Goal: Transaction & Acquisition: Purchase product/service

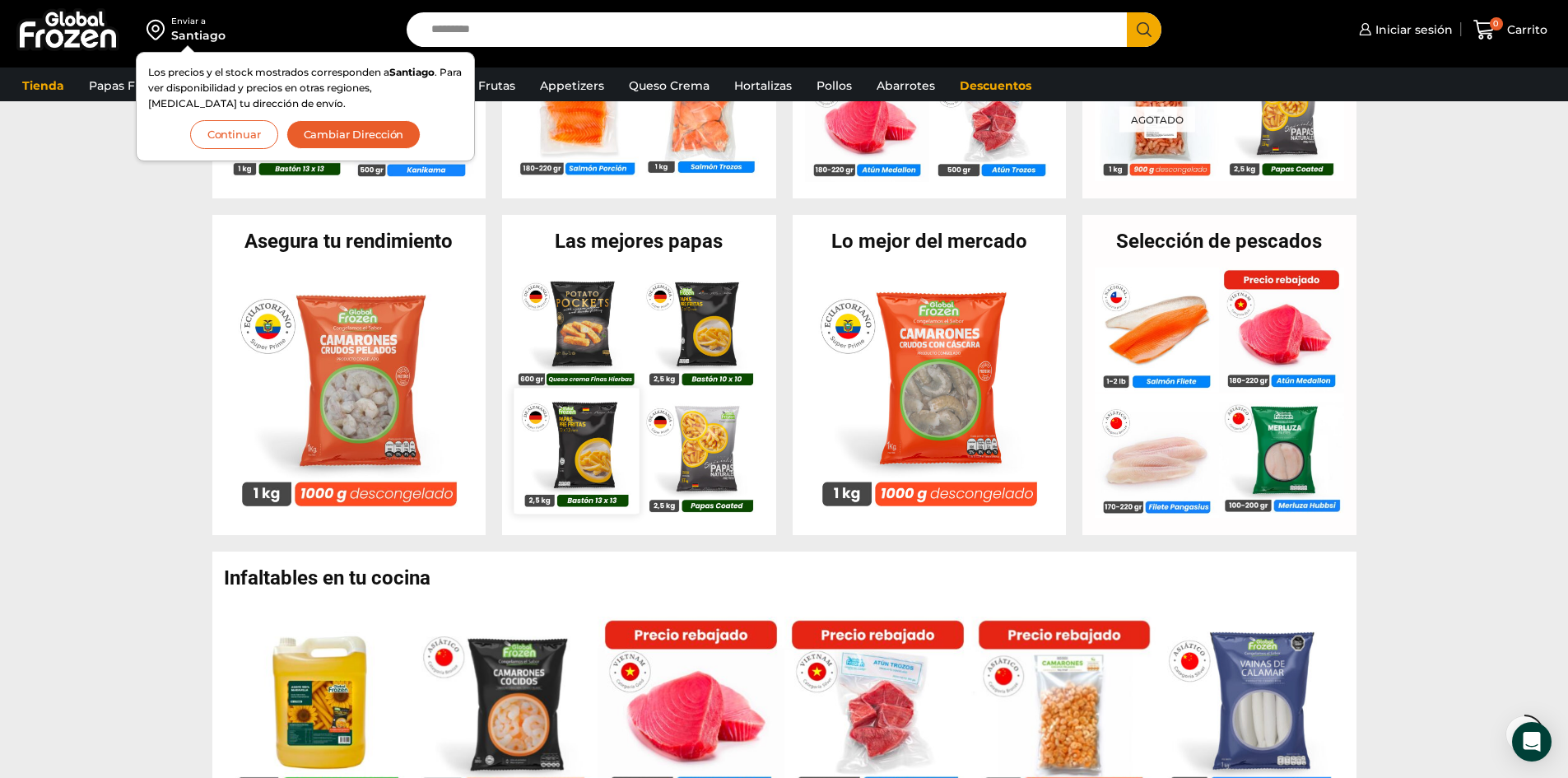
click at [606, 440] on img at bounding box center [576, 450] width 125 height 125
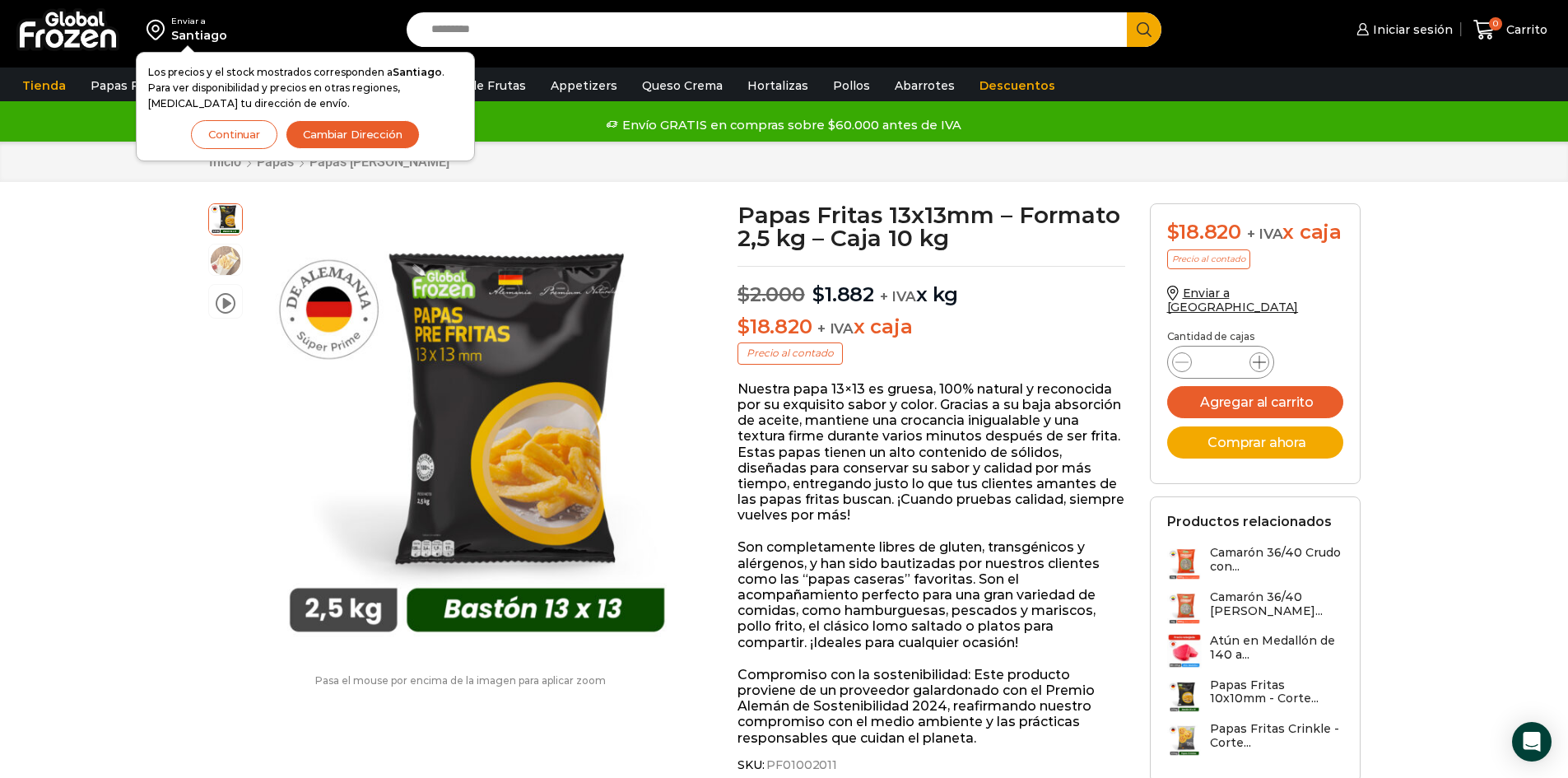
click at [1260, 369] on icon at bounding box center [1259, 362] width 13 height 13
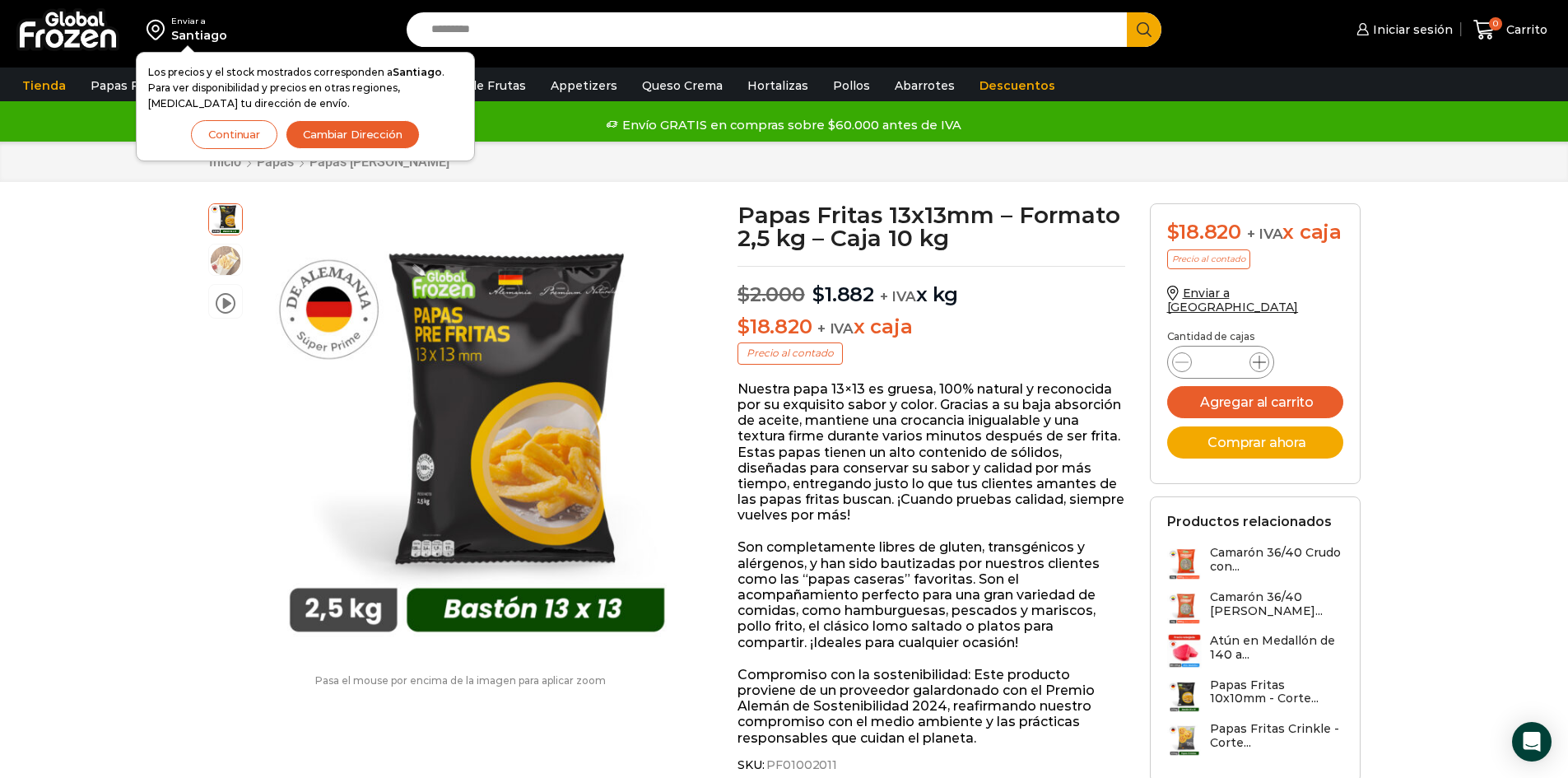
type input "*"
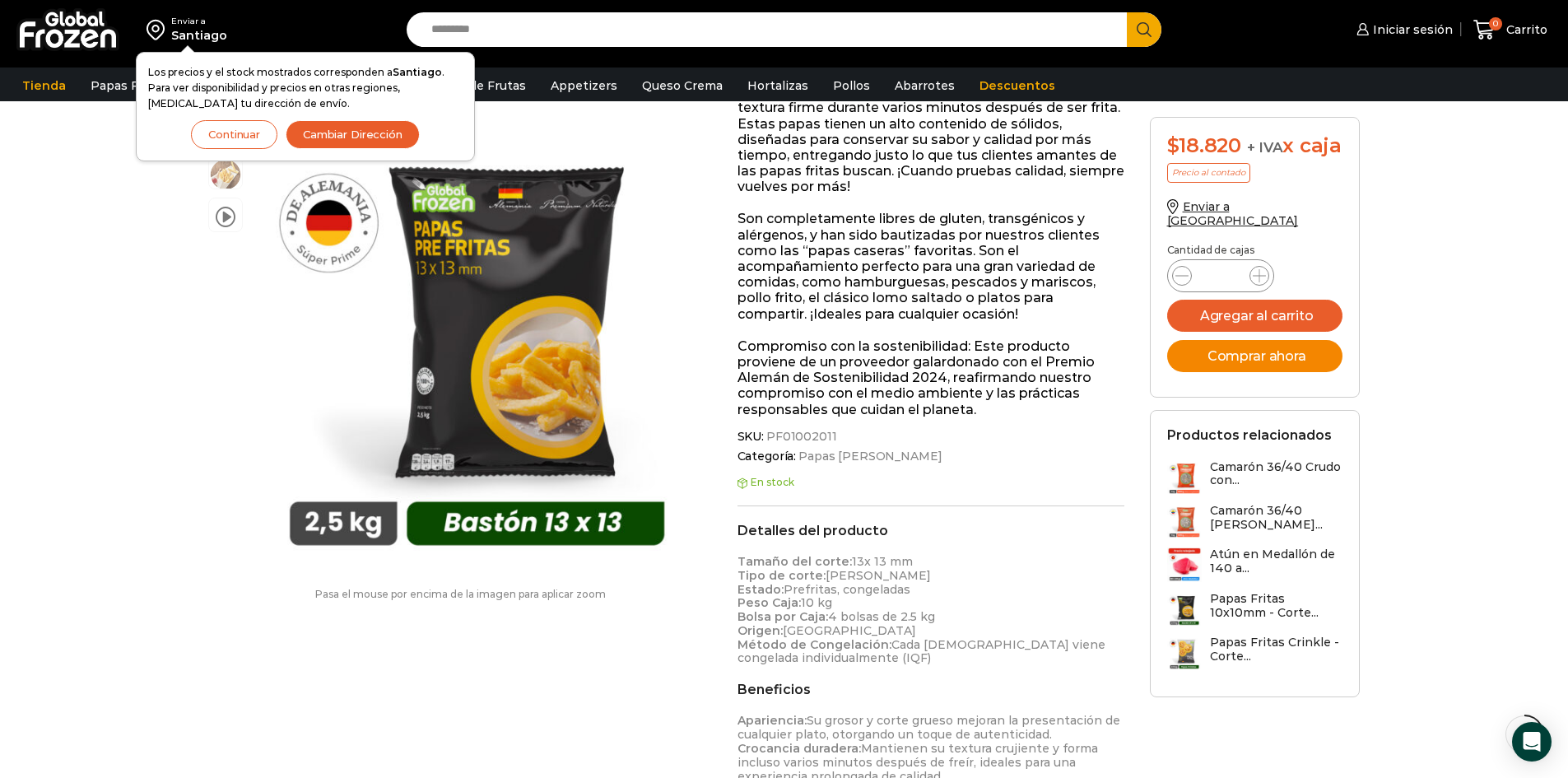
scroll to position [330, 0]
click at [1259, 329] on button "Agregar al carrito" at bounding box center [1254, 316] width 176 height 32
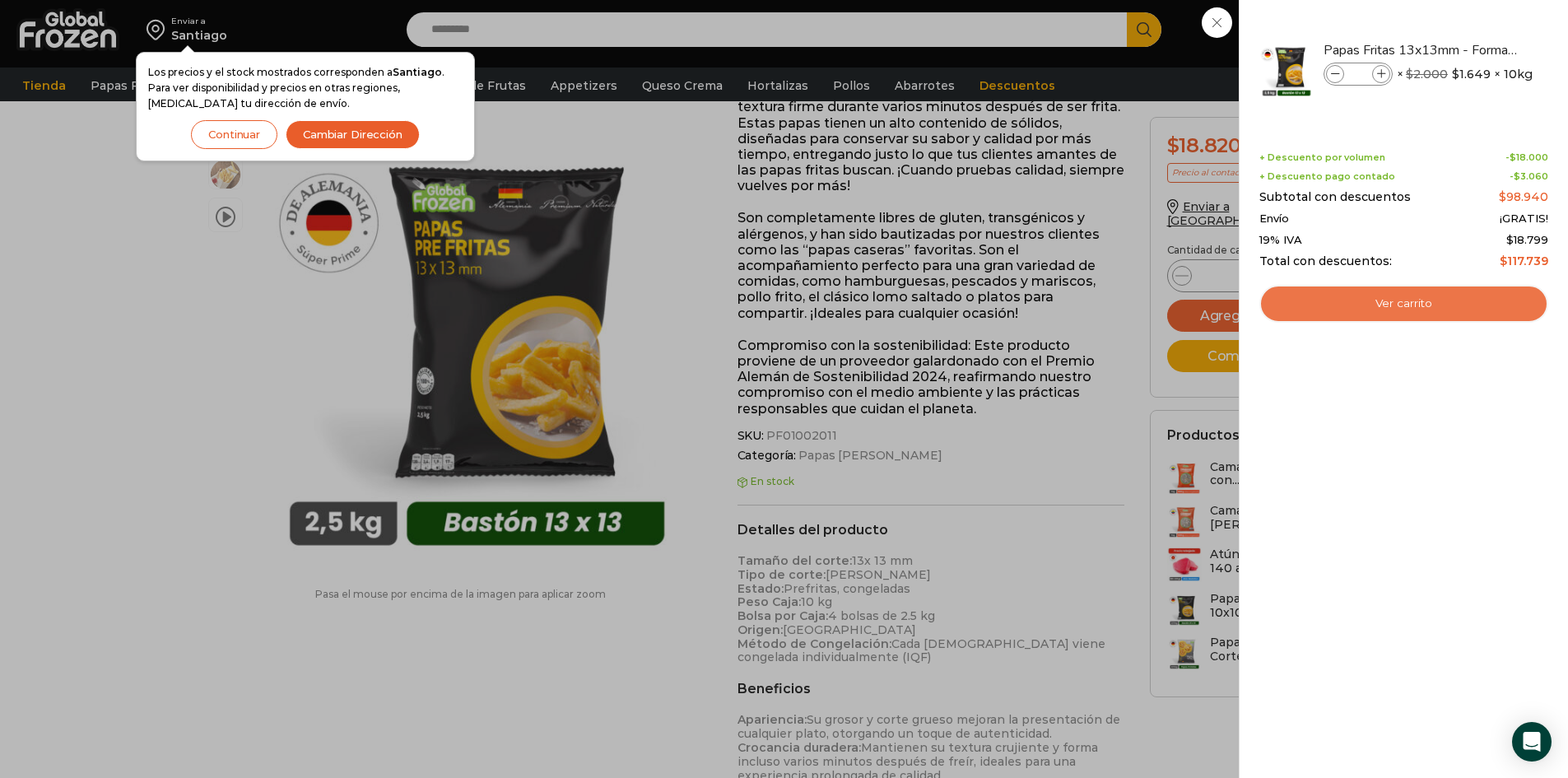
click at [1340, 299] on link "Ver carrito" at bounding box center [1404, 304] width 289 height 38
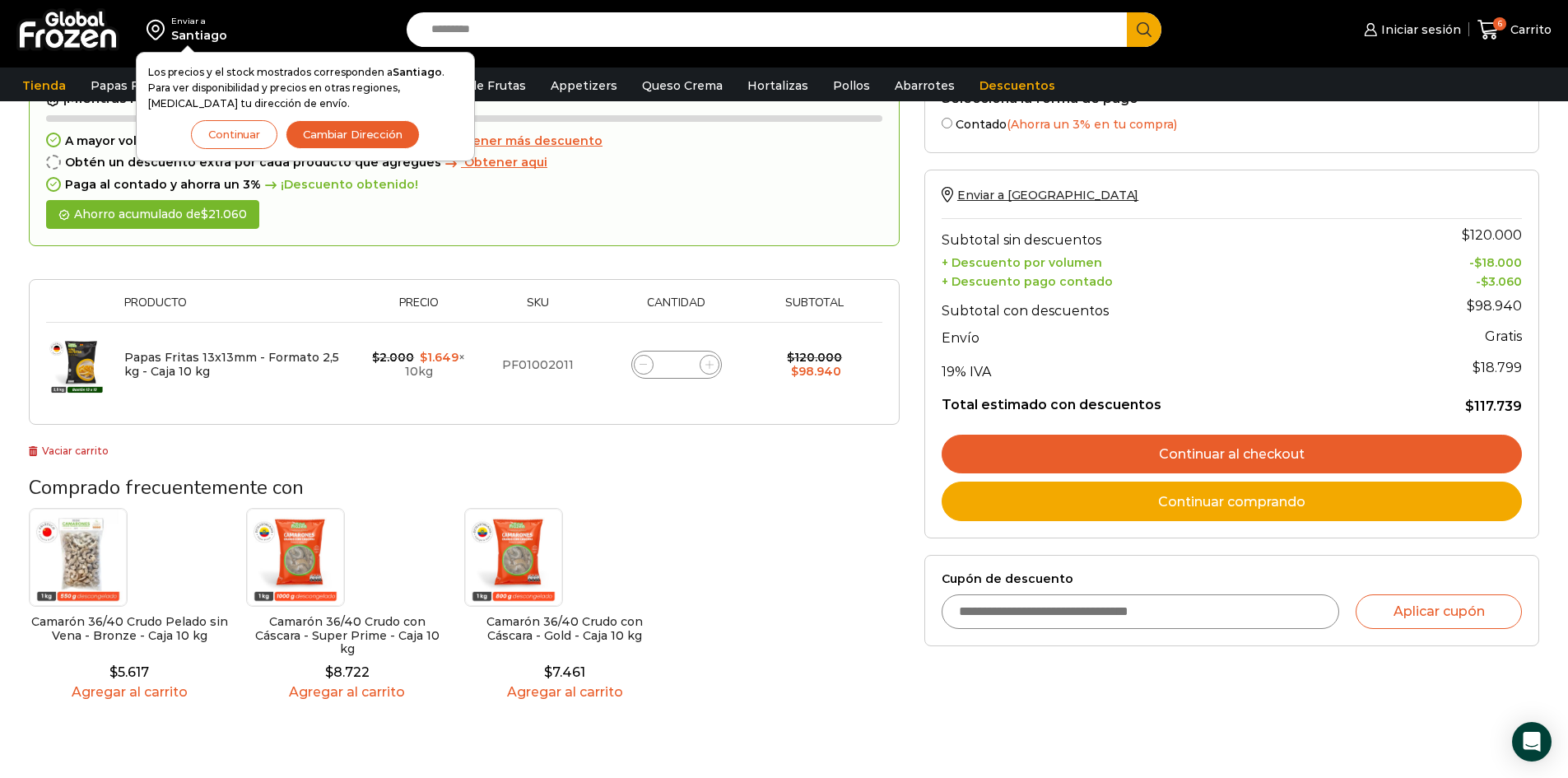
scroll to position [164, 0]
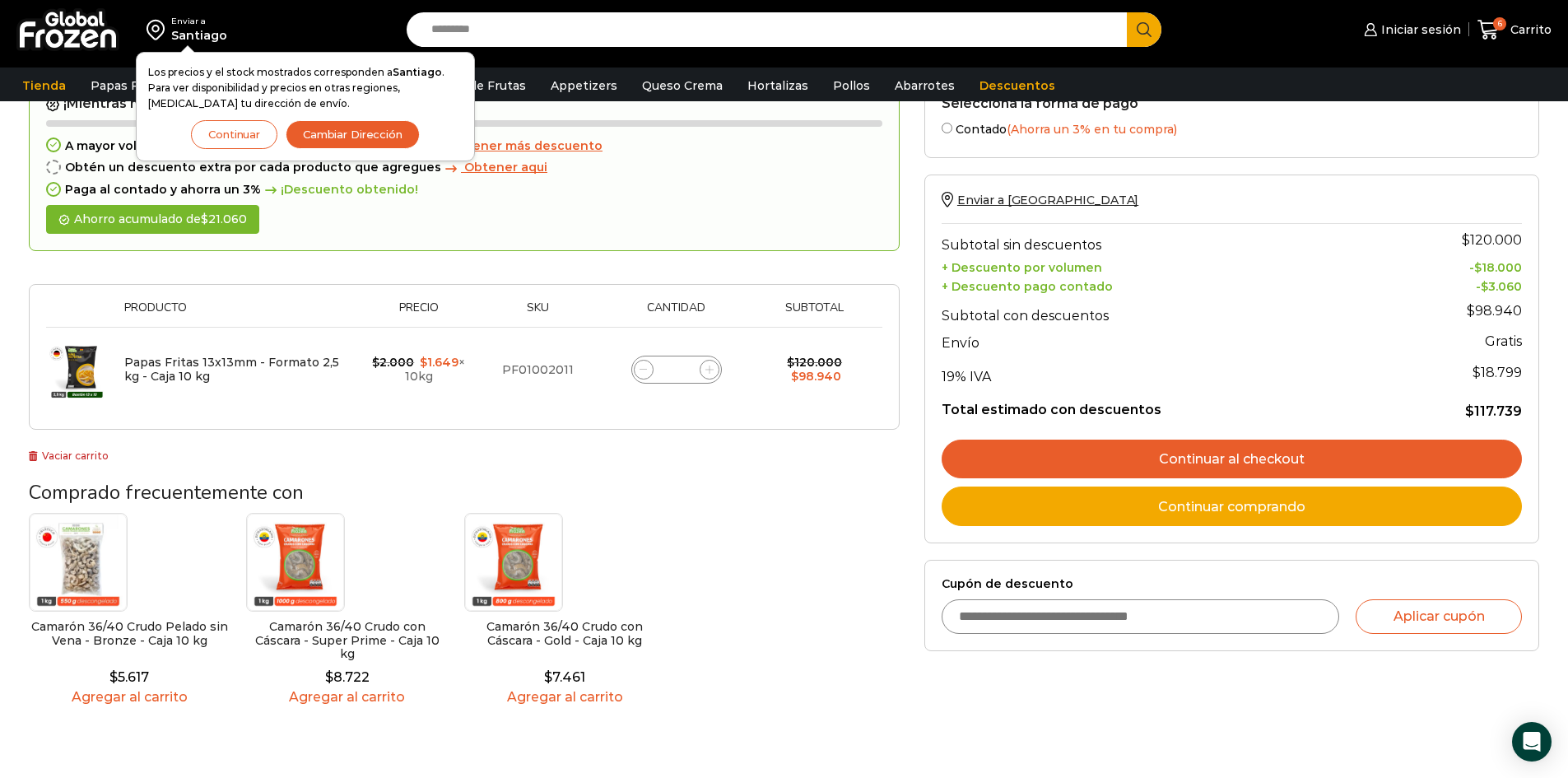
click at [1116, 468] on link "Continuar al checkout" at bounding box center [1232, 459] width 580 height 39
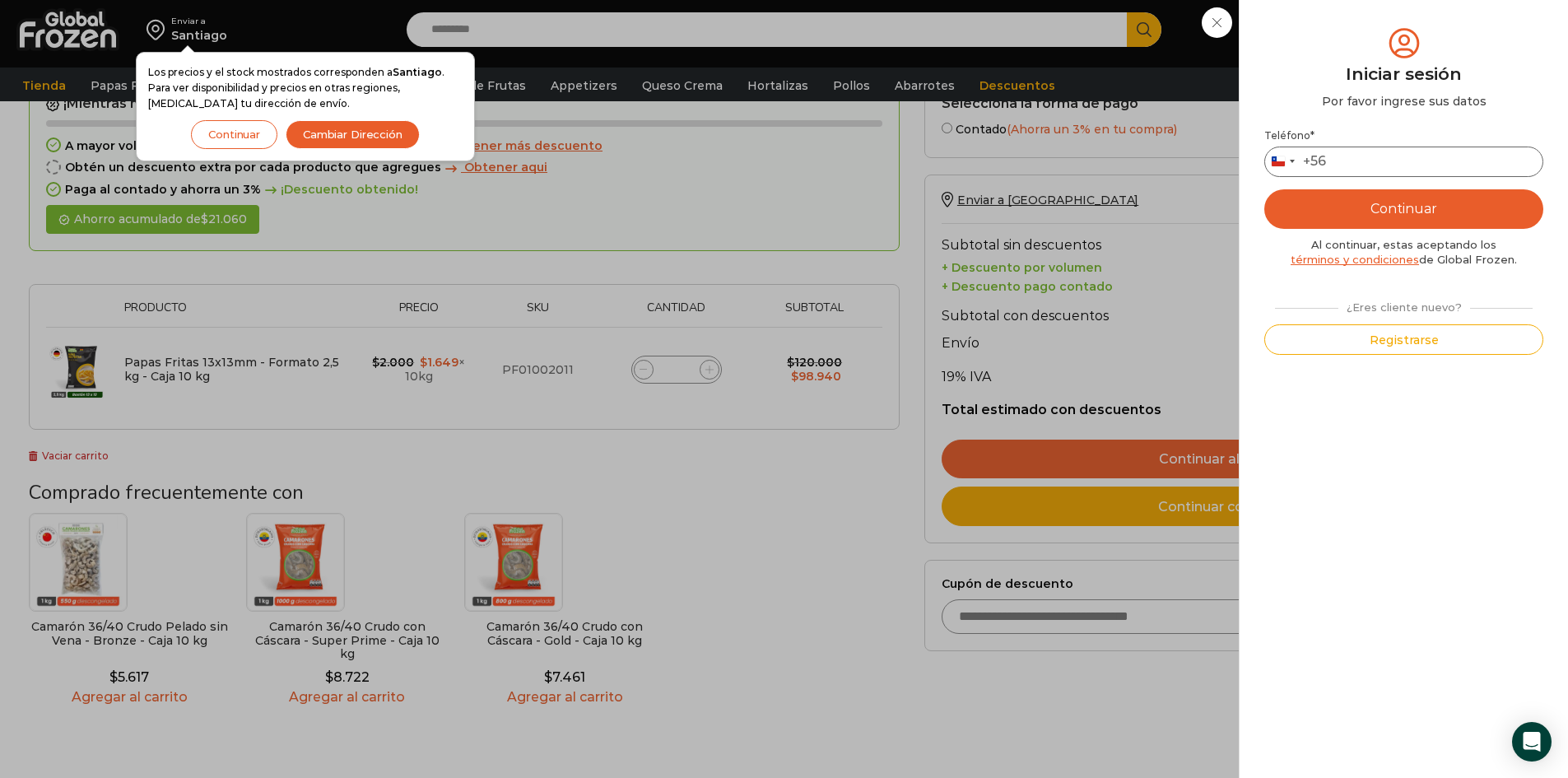
click at [1365, 160] on input "Teléfono *" at bounding box center [1404, 161] width 279 height 30
type input "*********"
click at [1400, 217] on button "Continuar" at bounding box center [1404, 209] width 279 height 39
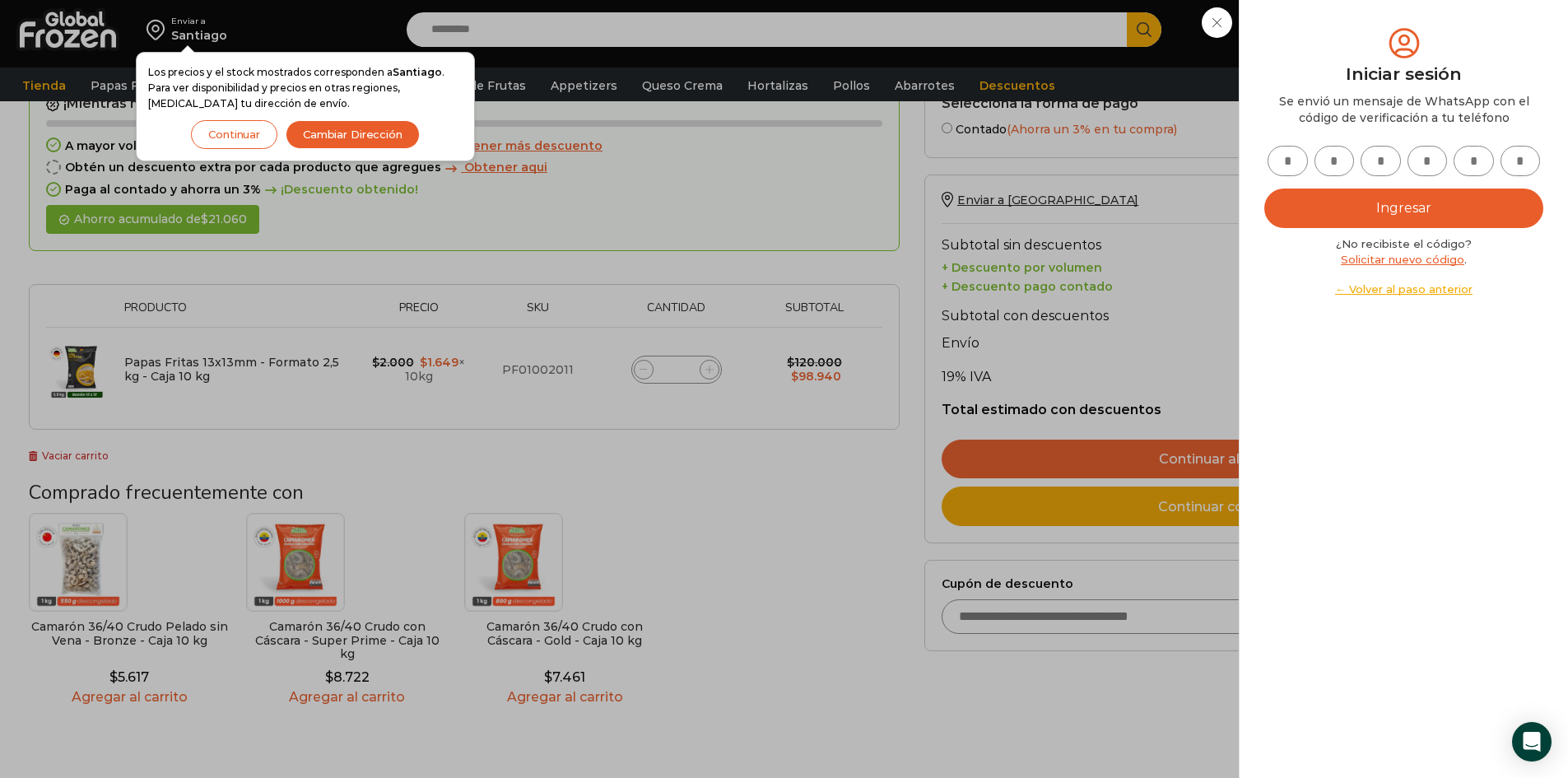
click at [240, 140] on button "Continuar" at bounding box center [234, 134] width 87 height 29
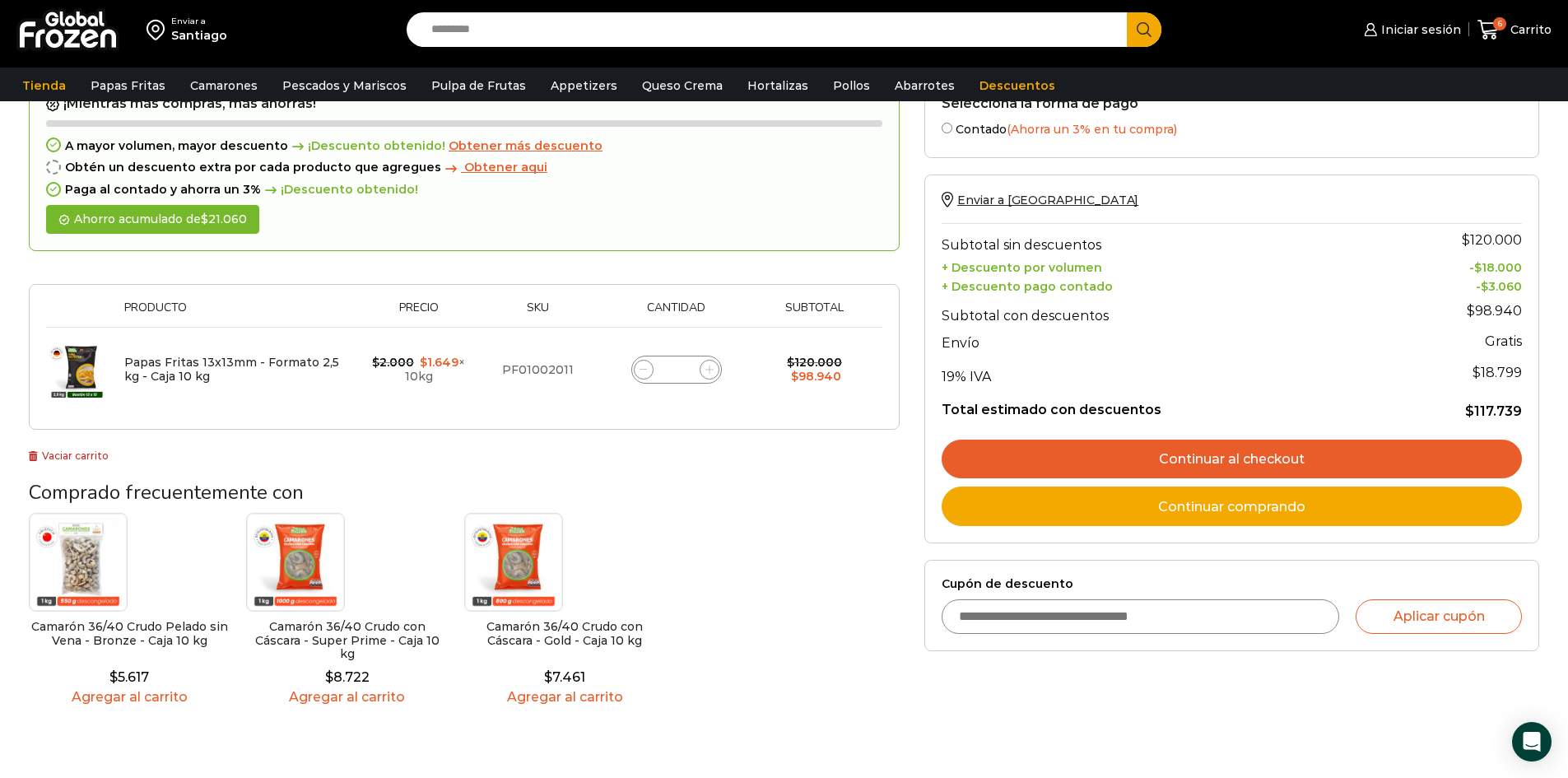
click at [1233, 463] on link "Continuar al checkout" at bounding box center [1232, 459] width 580 height 39
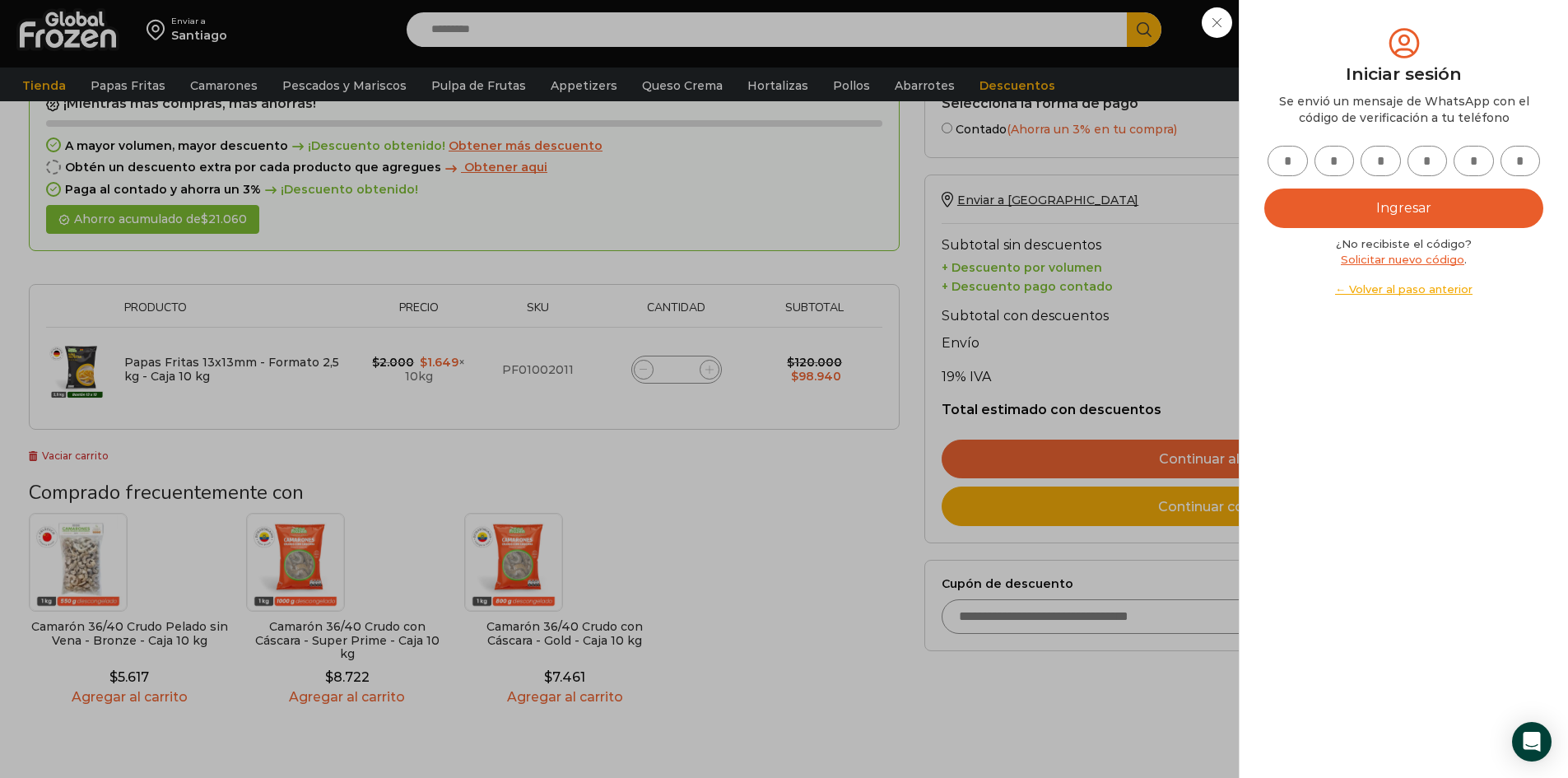
click at [1302, 159] on input "text" at bounding box center [1288, 160] width 40 height 30
type input "*"
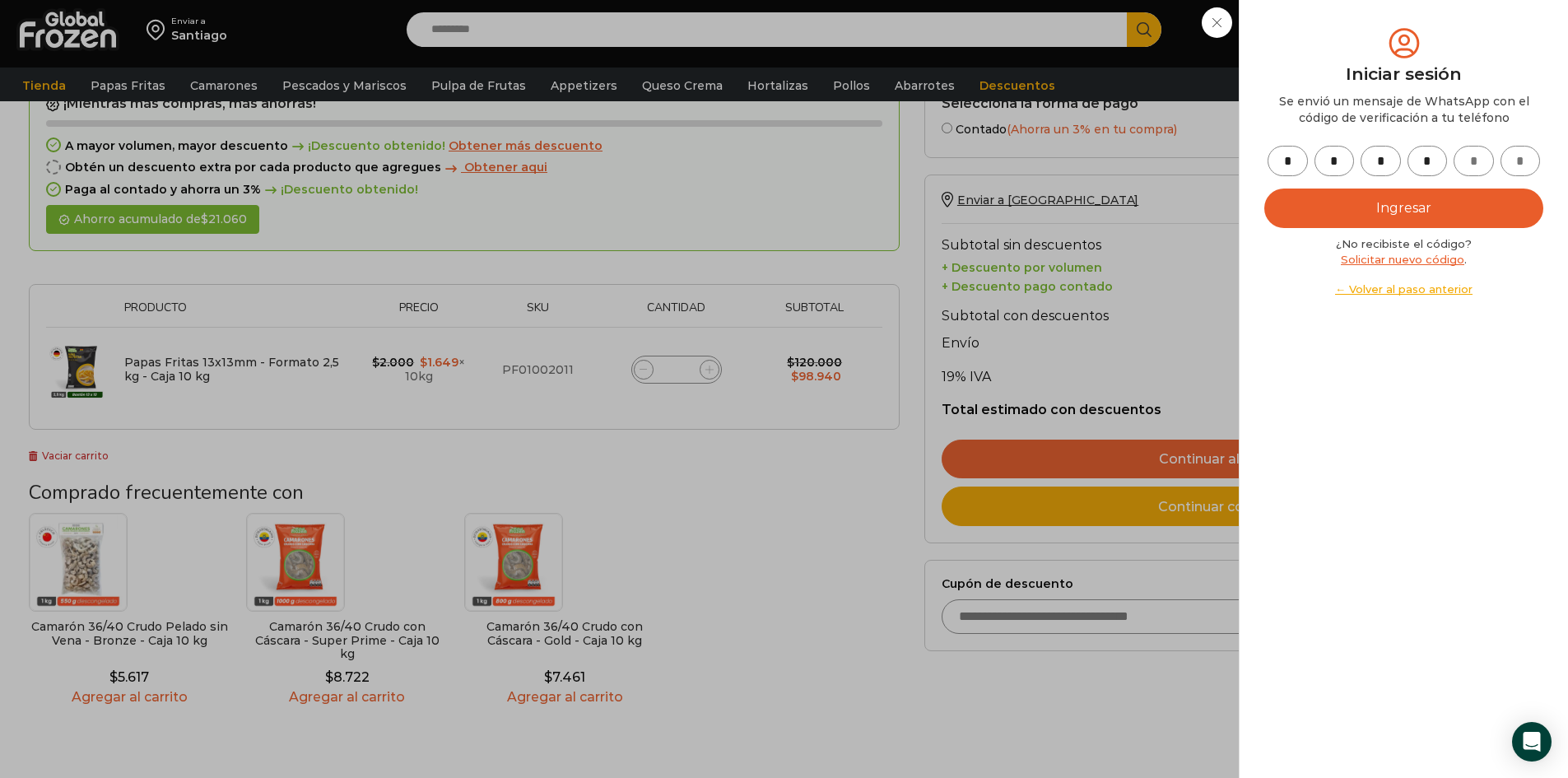
type input "*"
click at [1390, 204] on button "Ingresar" at bounding box center [1404, 209] width 279 height 39
click at [1368, 220] on button "Ingresar" at bounding box center [1404, 209] width 279 height 39
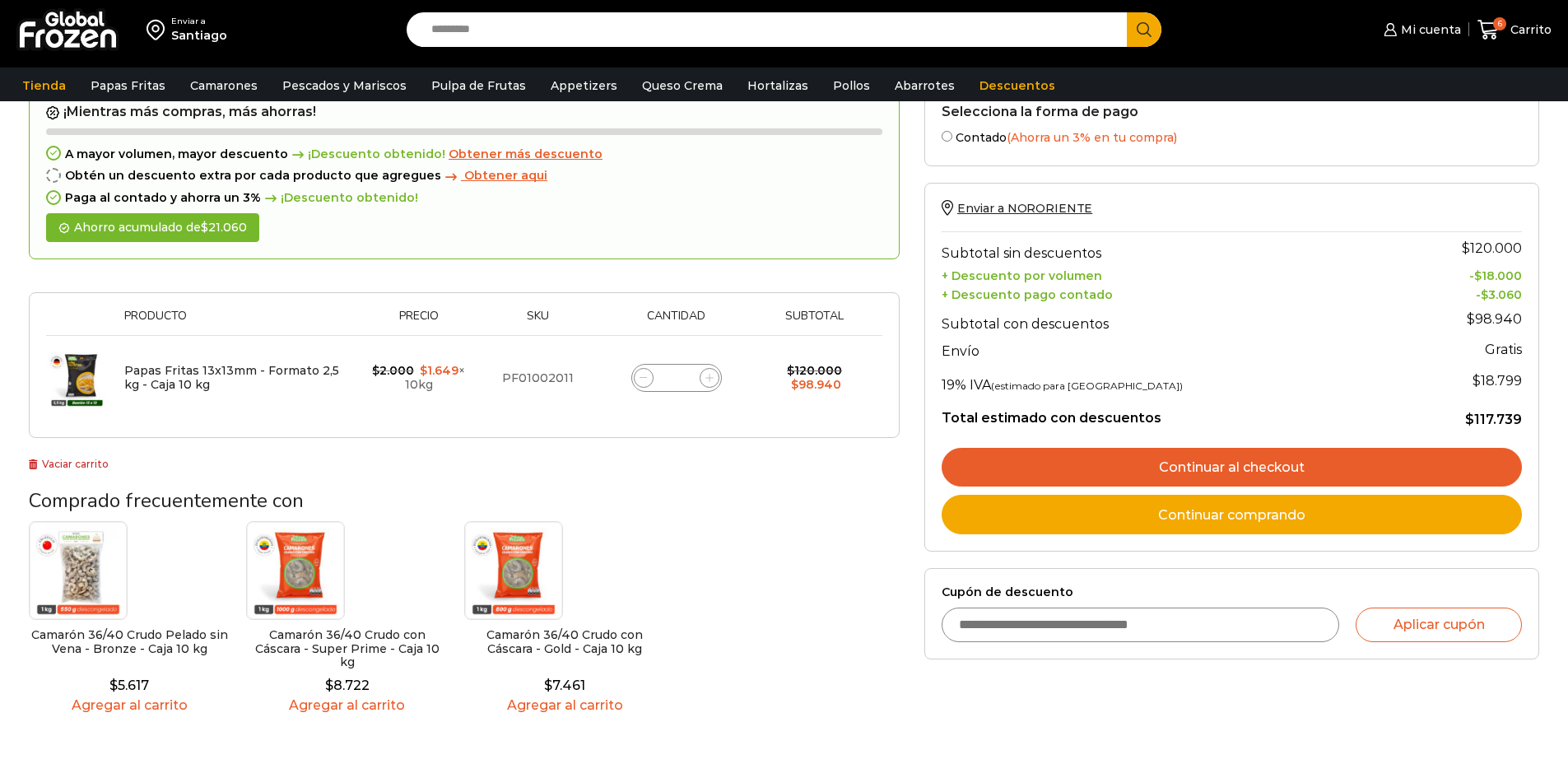
scroll to position [164, 0]
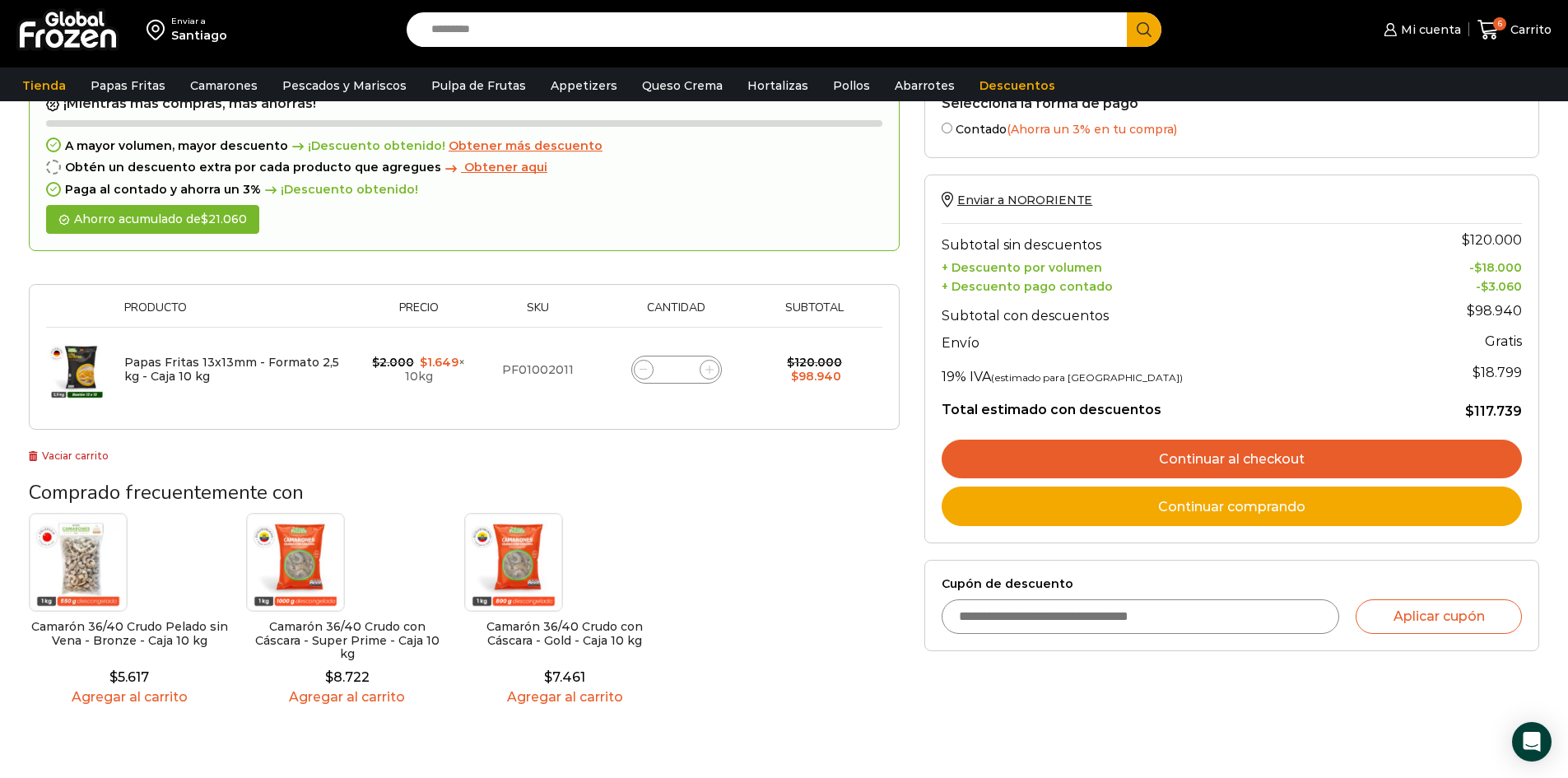
click at [1249, 478] on link "Continuar al checkout" at bounding box center [1232, 459] width 580 height 39
click at [1180, 462] on link "Continuar al checkout" at bounding box center [1232, 459] width 580 height 39
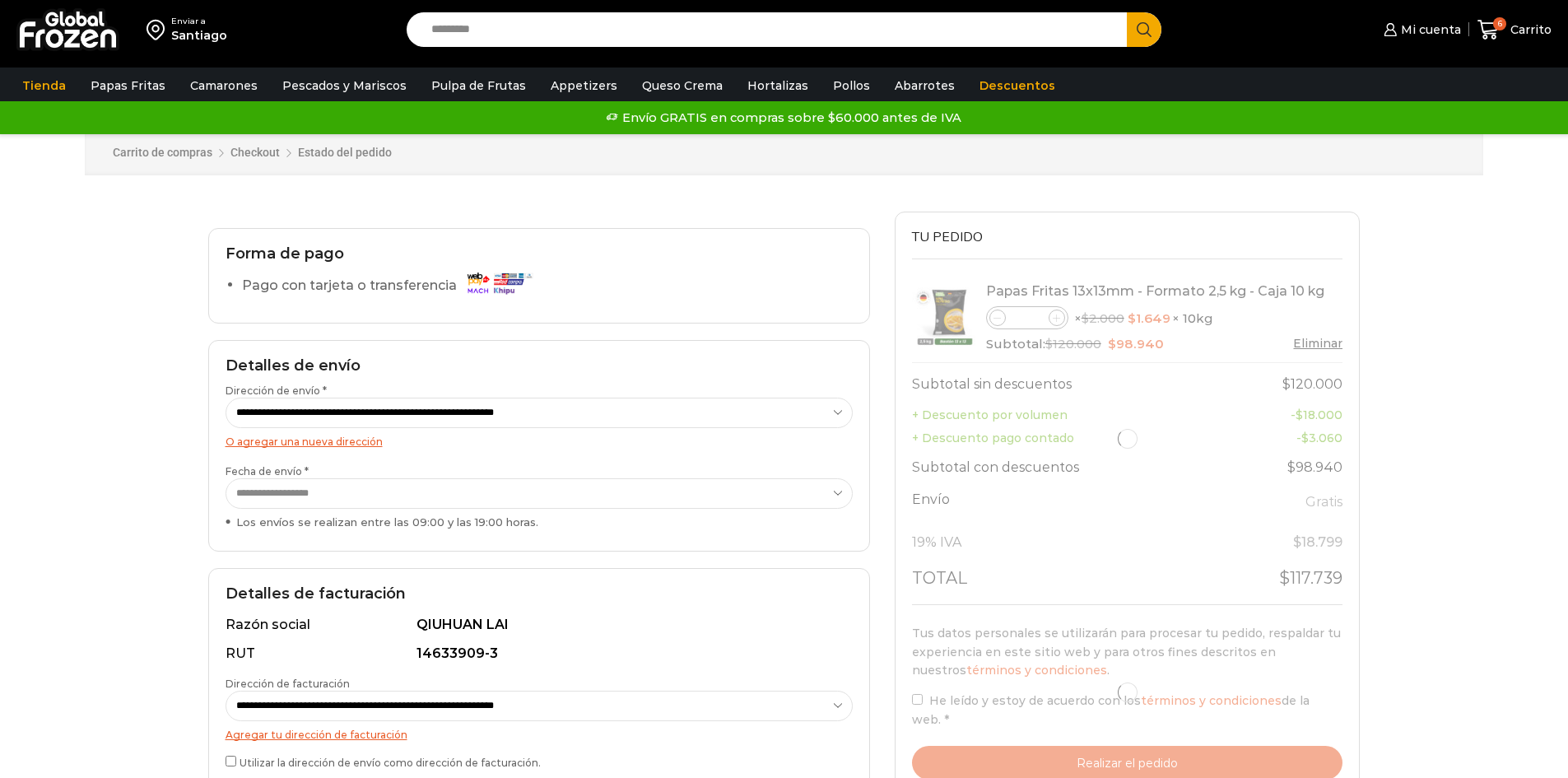
select select "*"
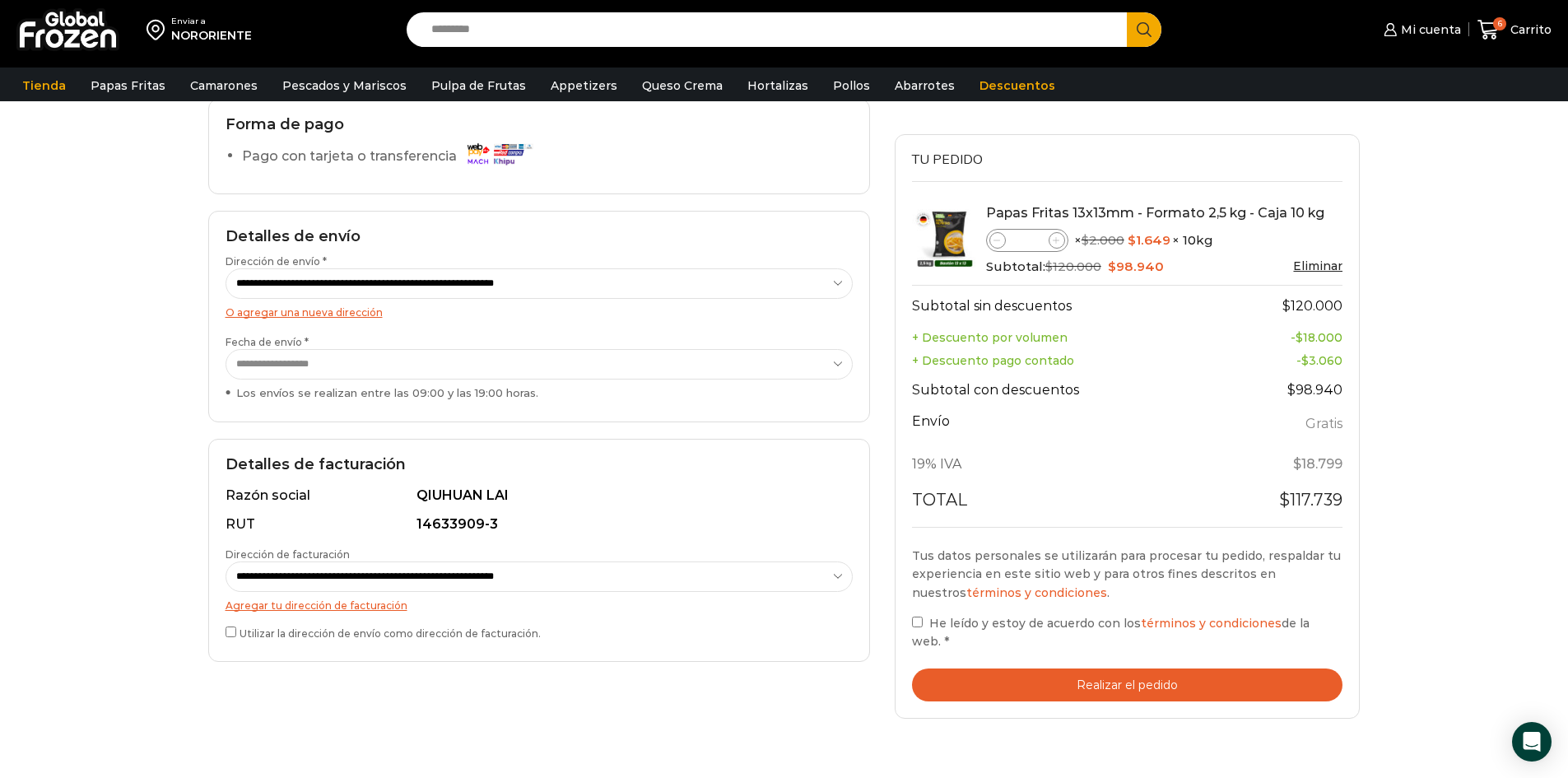
scroll to position [164, 0]
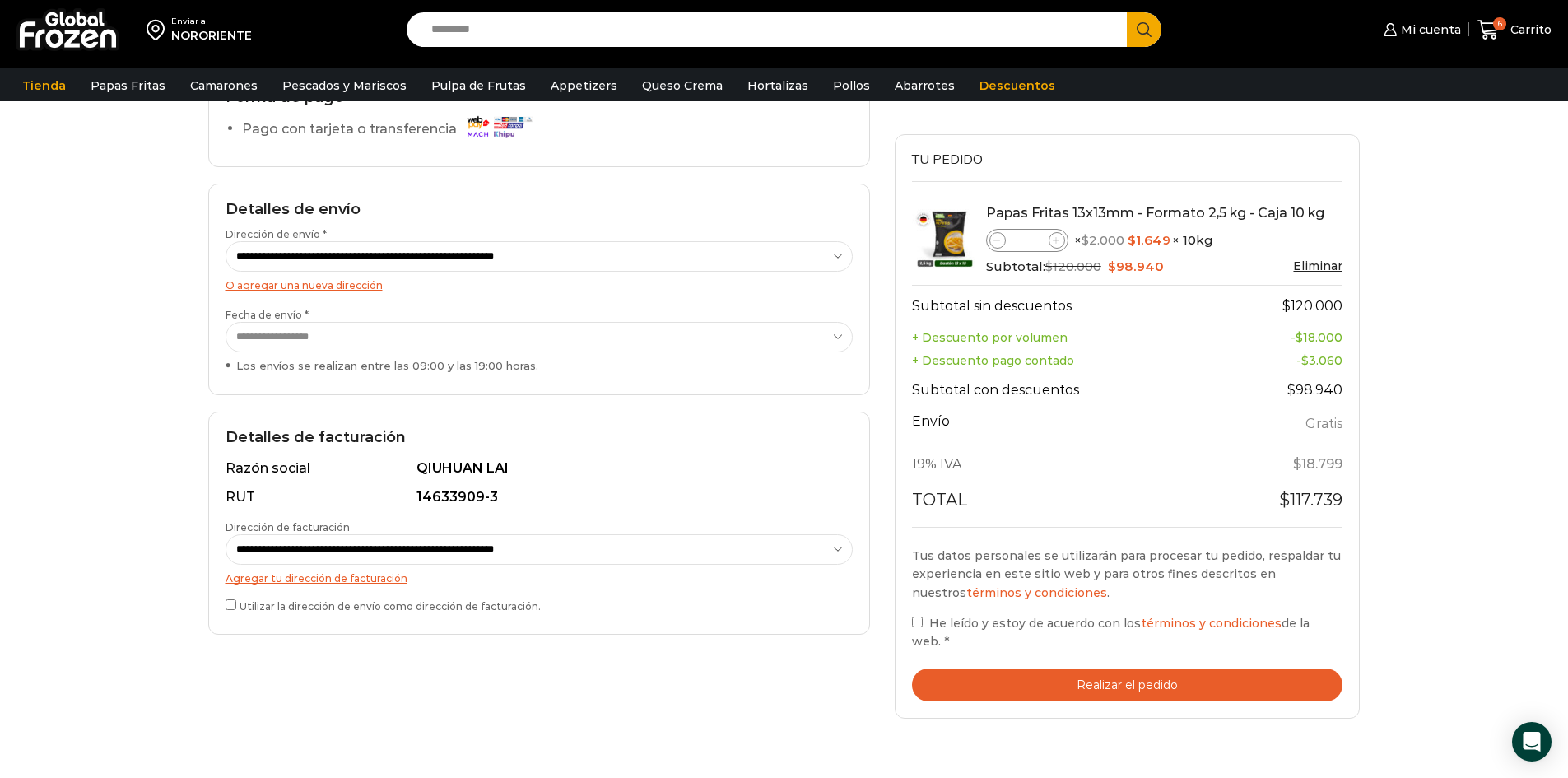
click at [1091, 669] on button "Realizar el pedido" at bounding box center [1128, 686] width 432 height 33
